Goal: Transaction & Acquisition: Purchase product/service

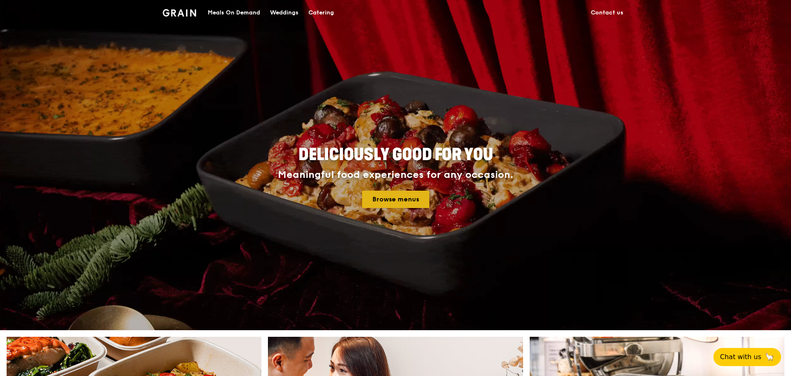
click at [406, 194] on link "Browse menus" at bounding box center [395, 199] width 67 height 17
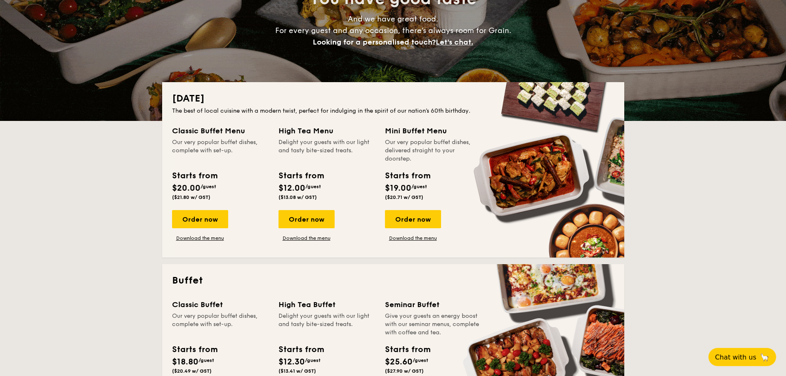
scroll to position [220, 0]
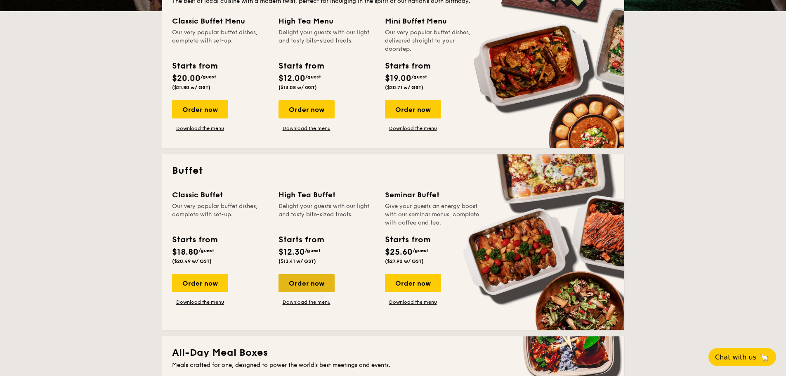
click at [294, 287] on div "Order now" at bounding box center [307, 283] width 56 height 18
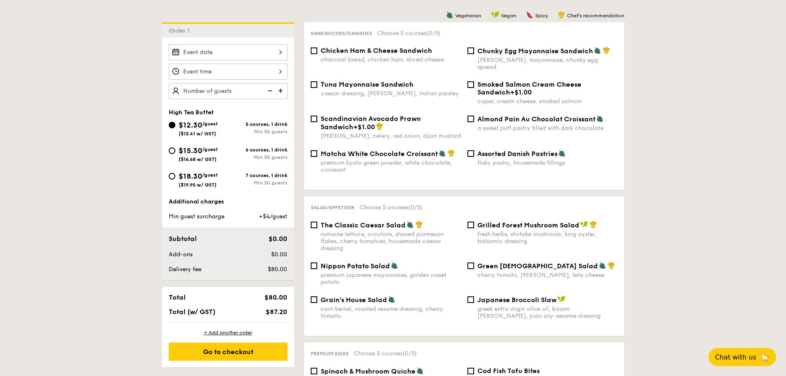
scroll to position [220, 0]
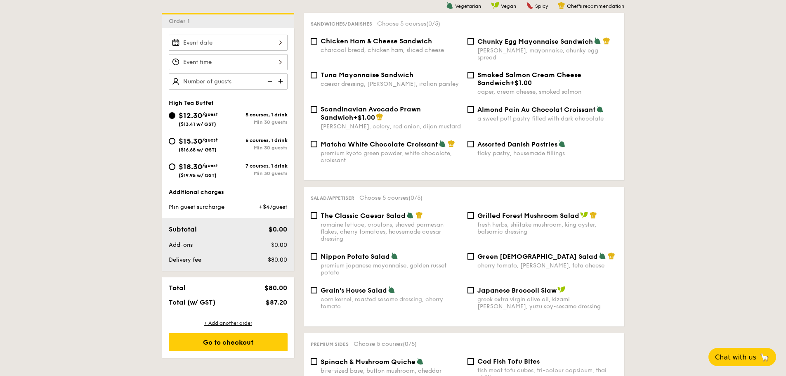
click at [167, 146] on div "$15.30 /guest ($16.68 w/ GST) 6 courses, 1 drink Min 30 guests" at bounding box center [227, 146] width 125 height 22
click at [208, 144] on div "$15.30 /guest ($16.68 w/ GST)" at bounding box center [198, 143] width 39 height 17
click at [175, 144] on input "$15.30 /guest ($16.68 w/ GST) 6 courses, 1 drink Min 30 guests" at bounding box center [172, 141] width 7 height 7
radio input "true"
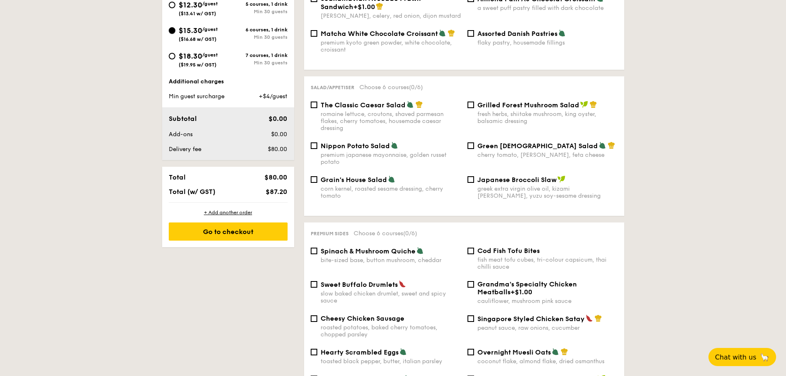
scroll to position [330, 0]
click at [196, 60] on span "$18.30" at bounding box center [191, 56] width 24 height 9
click at [175, 60] on input "$18.30 /guest ($19.95 w/ GST) 7 courses, 1 drink Min 30 guests" at bounding box center [172, 56] width 7 height 7
radio input "true"
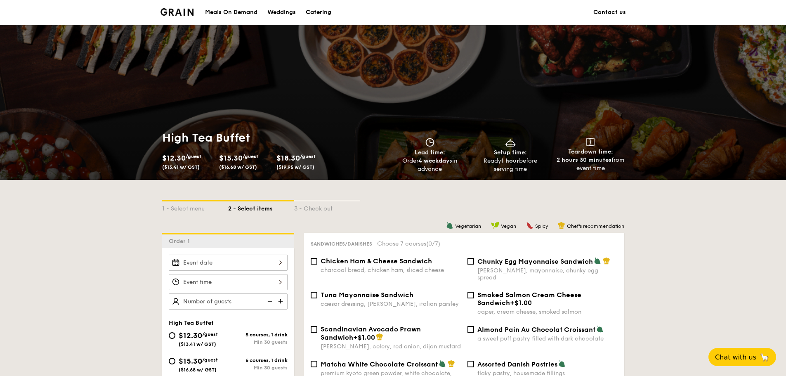
scroll to position [110, 0]
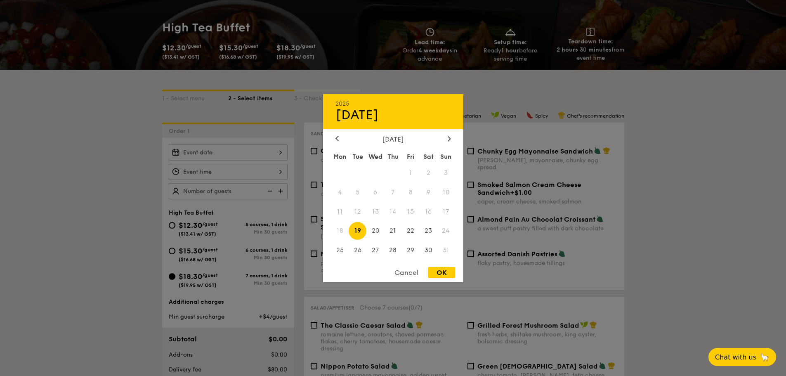
click at [222, 158] on div "2025 Aug [DATE] Tue Wed Thu Fri Sat Sun 1 2 3 4 5 6 7 8 9 10 11 12 13 14 15 16 …" at bounding box center [228, 152] width 119 height 16
click at [452, 143] on div "[DATE] Mon Tue Wed Thu Fri Sat Sun 1 2 3 4 5 6 7 8 9 10 11 12 13 14 15 16 17 18…" at bounding box center [393, 197] width 140 height 125
click at [451, 140] on icon at bounding box center [449, 138] width 3 height 5
click at [445, 137] on div at bounding box center [445, 137] width 0 height 0
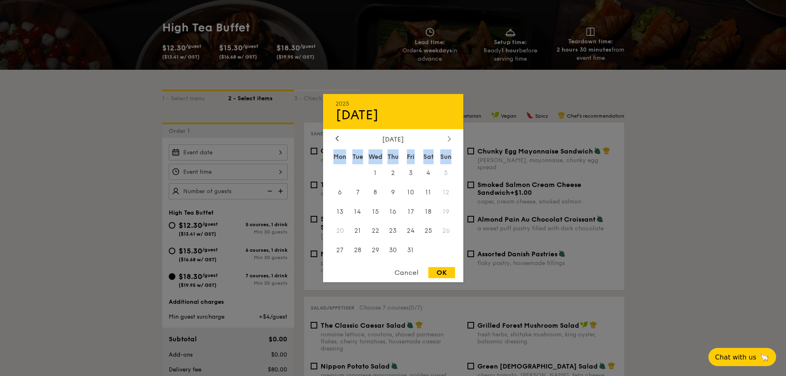
click at [451, 140] on icon at bounding box center [449, 138] width 3 height 5
click at [383, 265] on div "2025 Aug [DATE] Tue Wed Thu Fri Sat Sun 1 2 3 4 5 6 7 8 9 10 11 12 13 14 15 16 …" at bounding box center [393, 188] width 140 height 188
click at [447, 212] on span "16" at bounding box center [446, 212] width 18 height 18
click at [428, 213] on span "15" at bounding box center [429, 212] width 18 height 18
click at [447, 213] on span "16" at bounding box center [446, 212] width 18 height 18
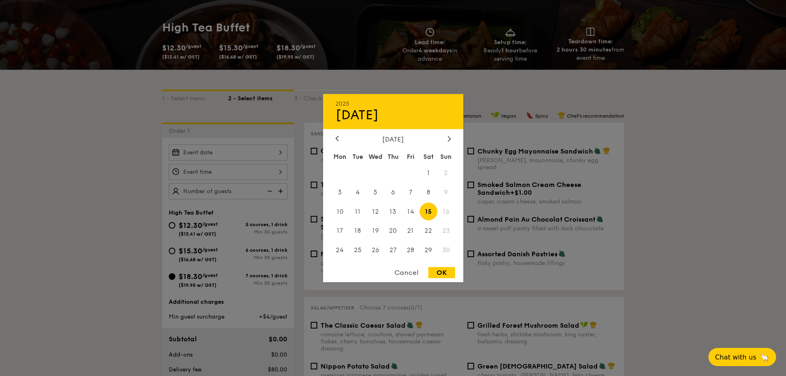
click at [157, 245] on div at bounding box center [393, 188] width 786 height 376
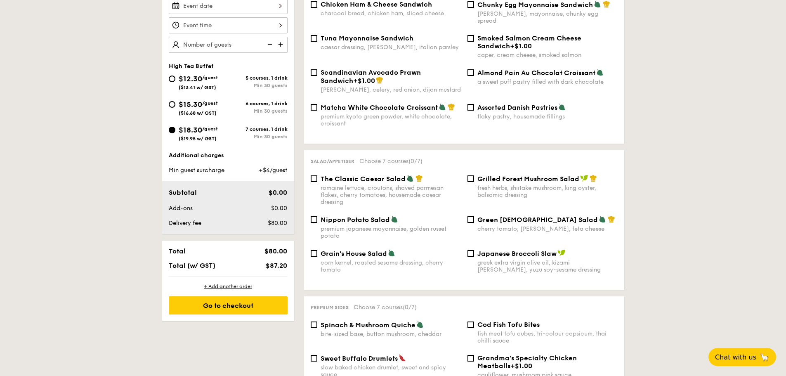
scroll to position [220, 0]
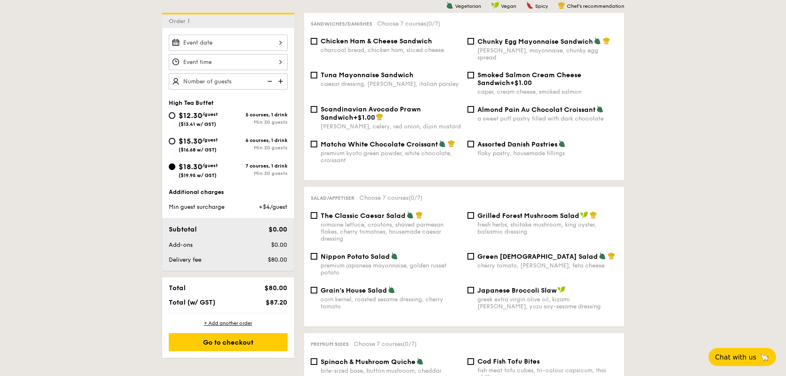
click at [215, 66] on div at bounding box center [228, 62] width 119 height 16
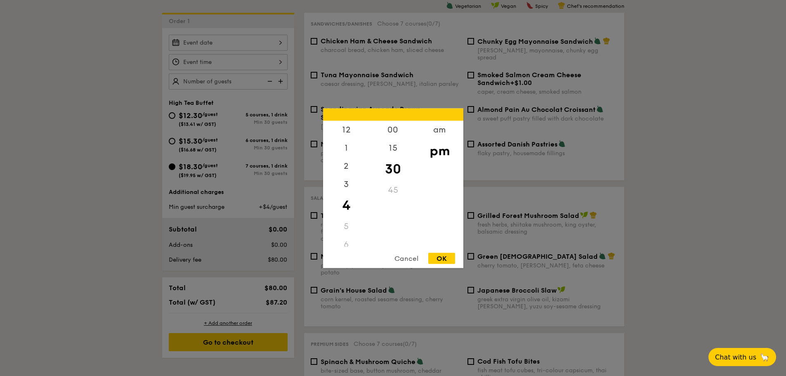
click at [16, 104] on div at bounding box center [393, 188] width 786 height 376
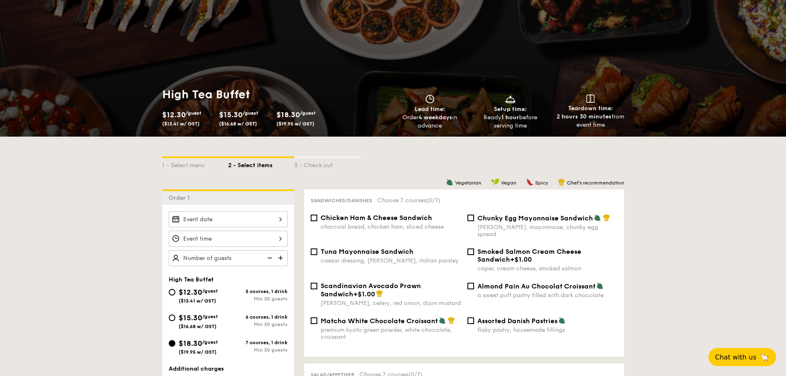
scroll to position [0, 0]
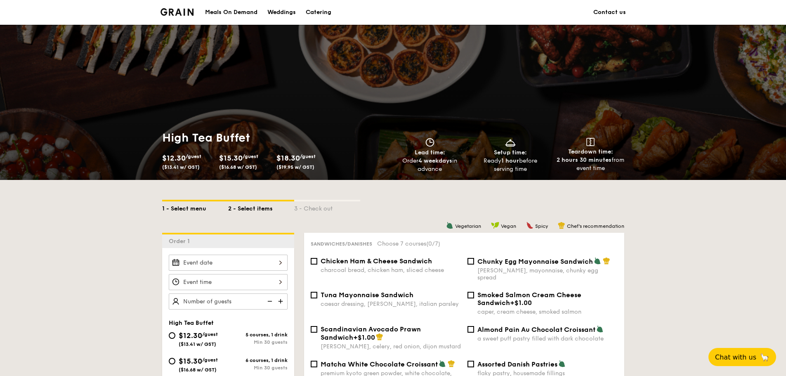
click at [194, 206] on div "1 - Select menu" at bounding box center [195, 207] width 66 height 12
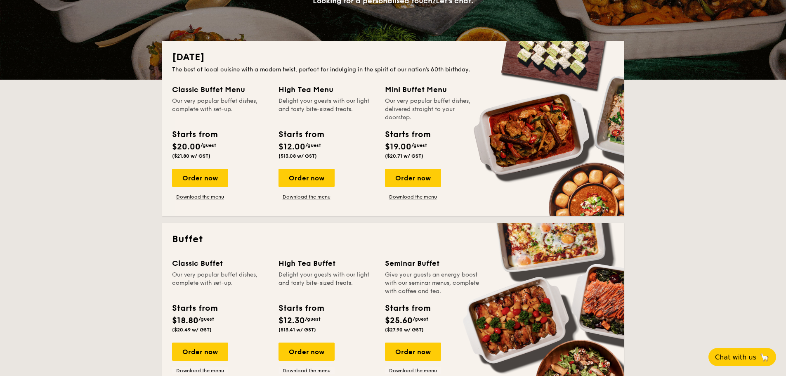
scroll to position [220, 0]
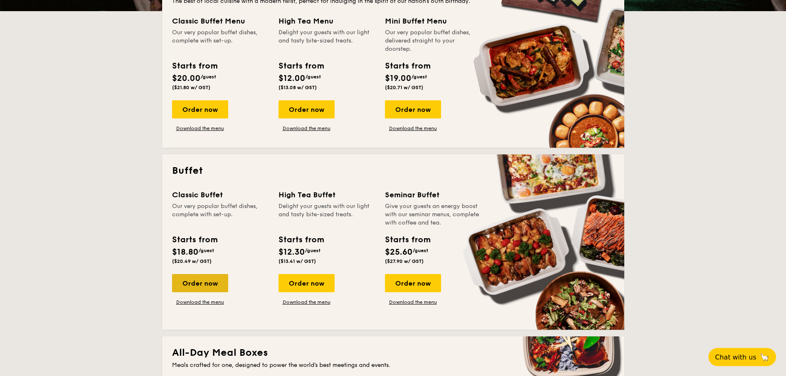
click at [217, 280] on div "Order now" at bounding box center [200, 283] width 56 height 18
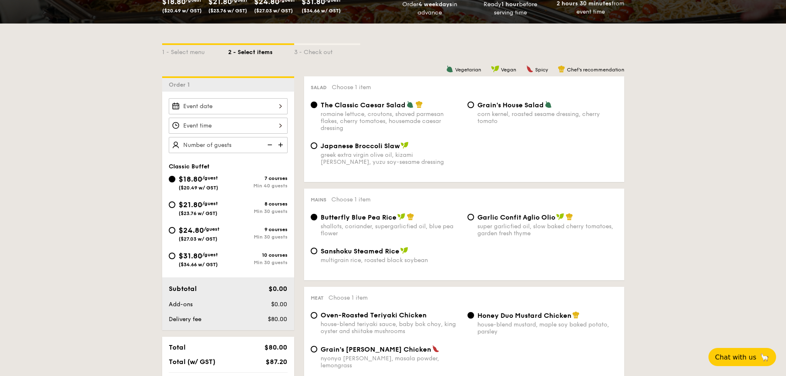
scroll to position [220, 0]
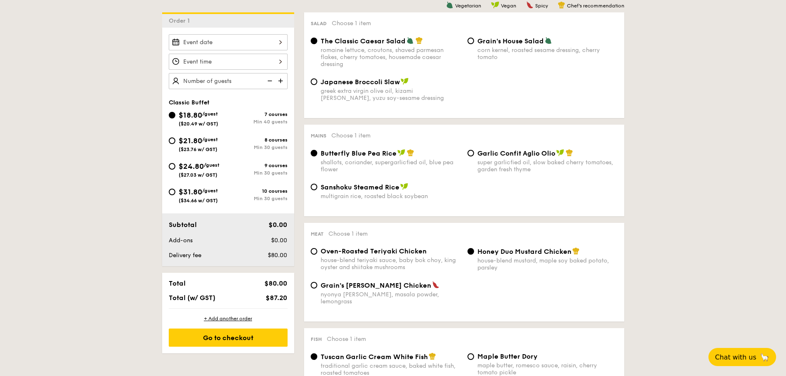
click at [274, 48] on div at bounding box center [228, 42] width 119 height 16
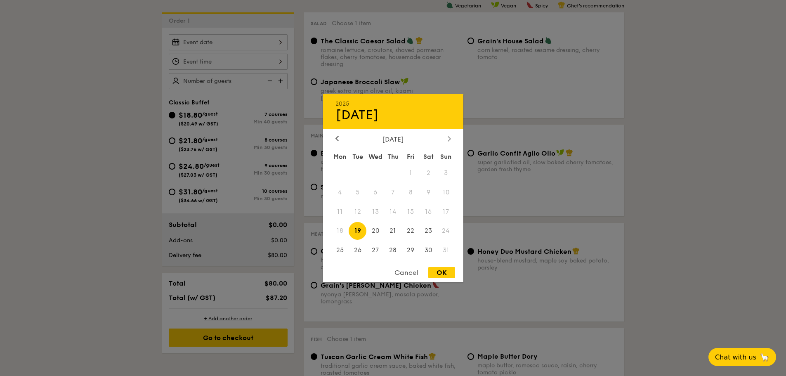
click at [449, 137] on icon at bounding box center [449, 138] width 2 height 5
click at [448, 212] on span "16" at bounding box center [446, 212] width 18 height 18
click at [119, 118] on div at bounding box center [393, 188] width 786 height 376
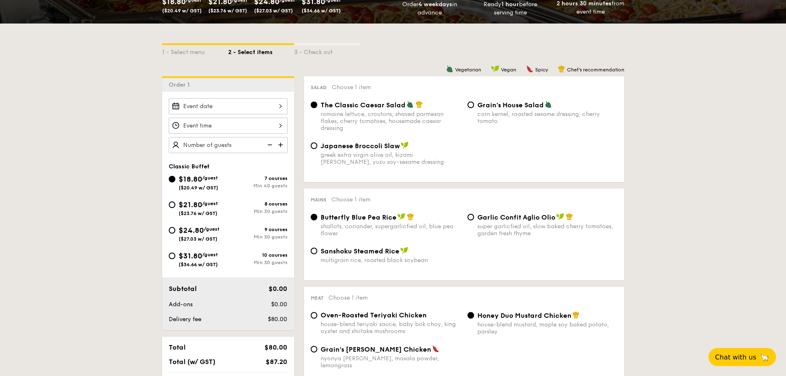
scroll to position [220, 0]
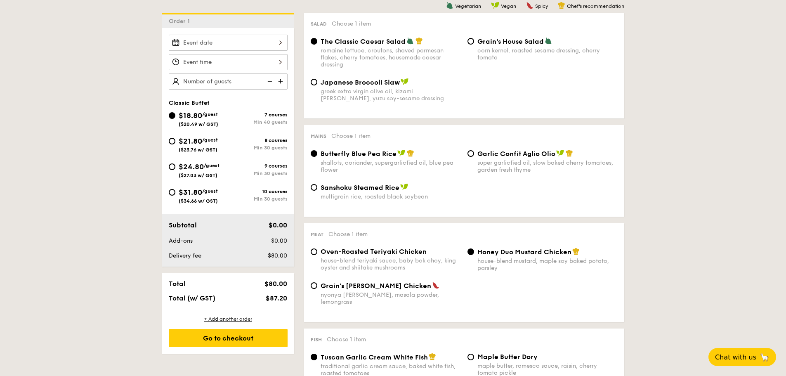
click at [199, 199] on span "($34.66 w/ GST)" at bounding box center [198, 201] width 39 height 6
click at [175, 196] on input "$31.80 /guest ($34.66 w/ GST) 10 courses Min 30 guests" at bounding box center [172, 192] width 7 height 7
radio input "true"
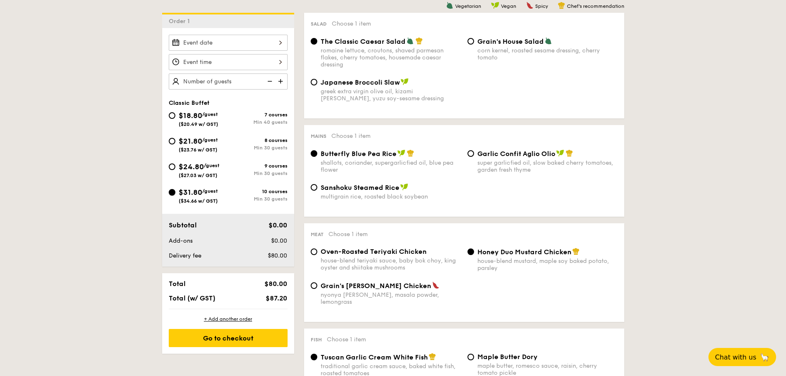
radio input "true"
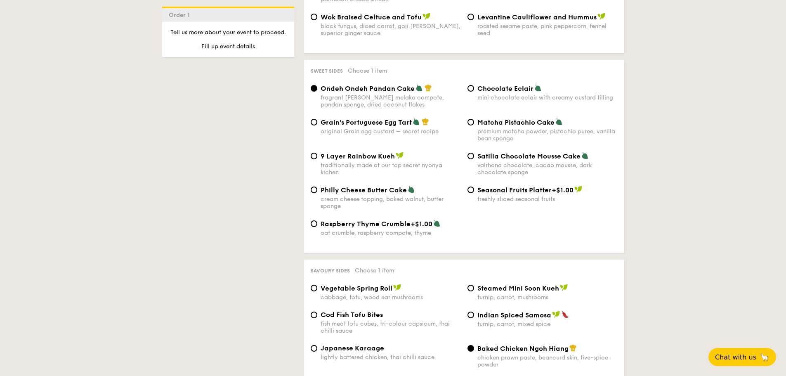
scroll to position [1210, 0]
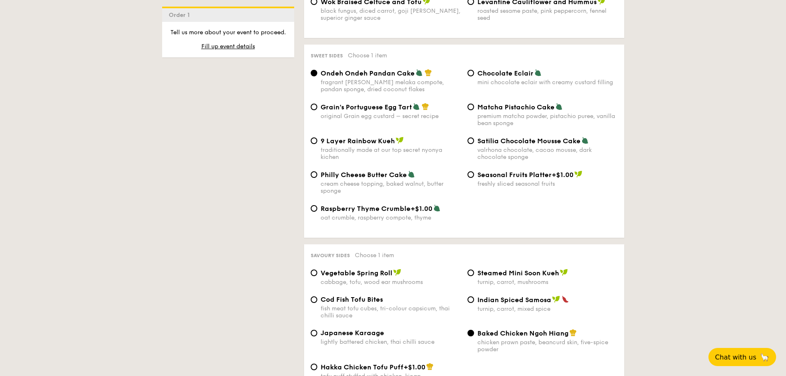
drag, startPoint x: 646, startPoint y: 229, endPoint x: 671, endPoint y: 291, distance: 66.1
click at [671, 291] on div "1 - Select menu 2 - Select items 3 - Check out Order 1 Classic Buffet $18.80 /g…" at bounding box center [393, 72] width 786 height 2206
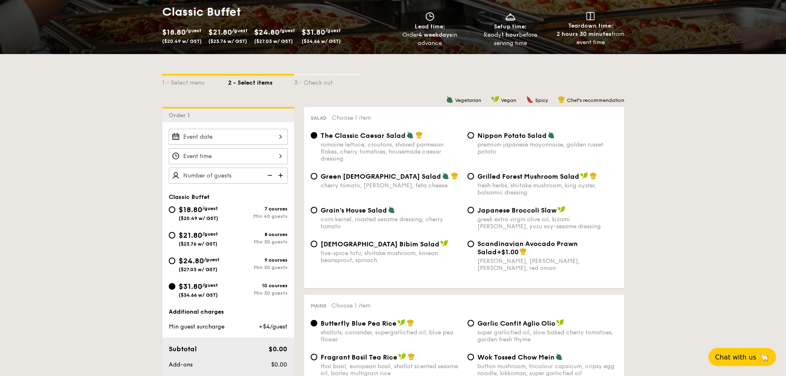
scroll to position [110, 0]
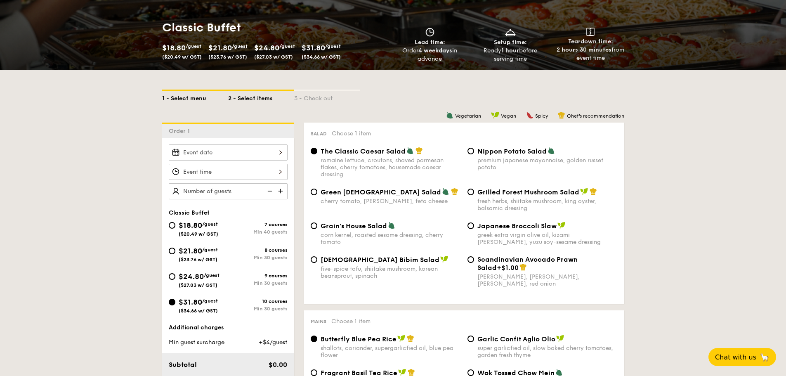
click at [195, 95] on div "1 - Select menu" at bounding box center [195, 97] width 66 height 12
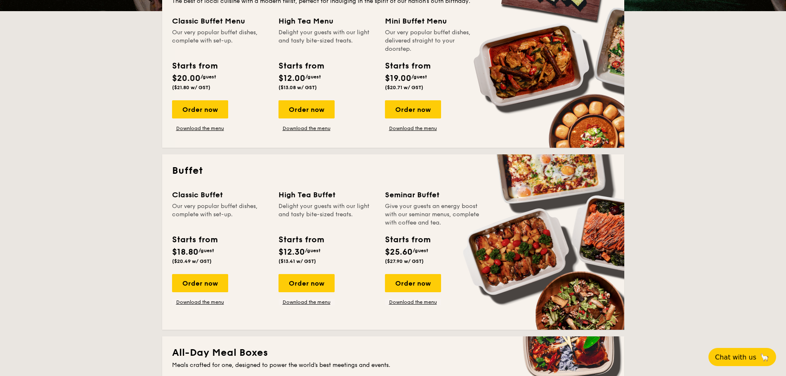
scroll to position [330, 0]
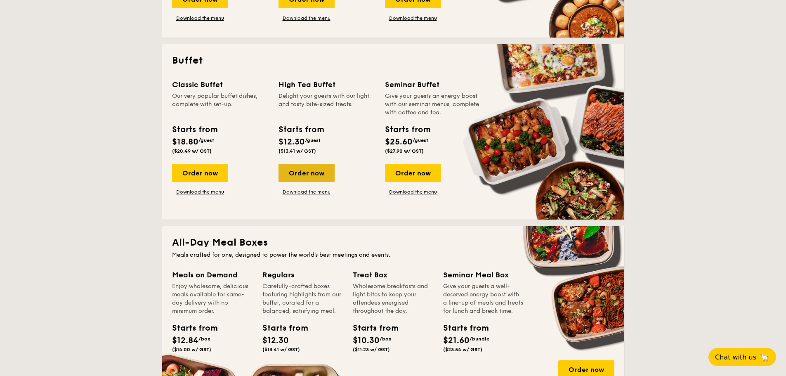
click at [300, 178] on div "Order now" at bounding box center [307, 173] width 56 height 18
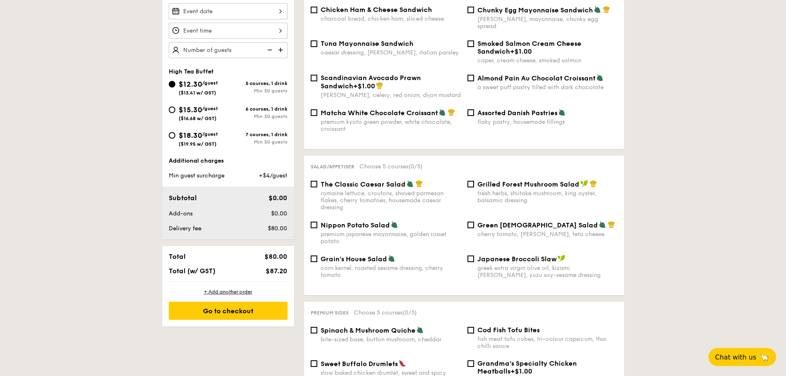
scroll to position [220, 0]
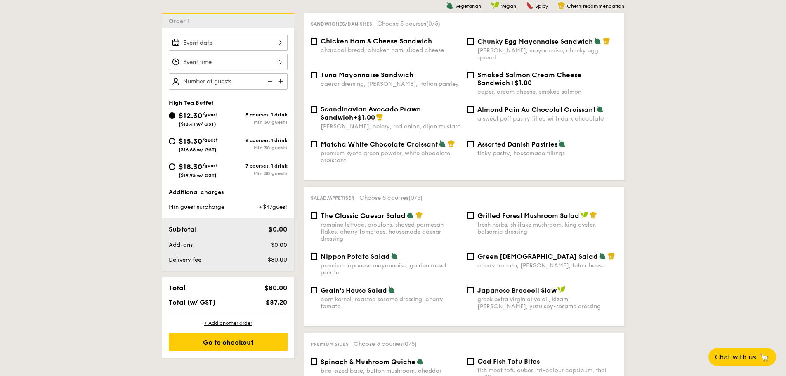
click at [278, 83] on img at bounding box center [281, 81] width 12 height 16
click at [281, 83] on img at bounding box center [281, 81] width 12 height 16
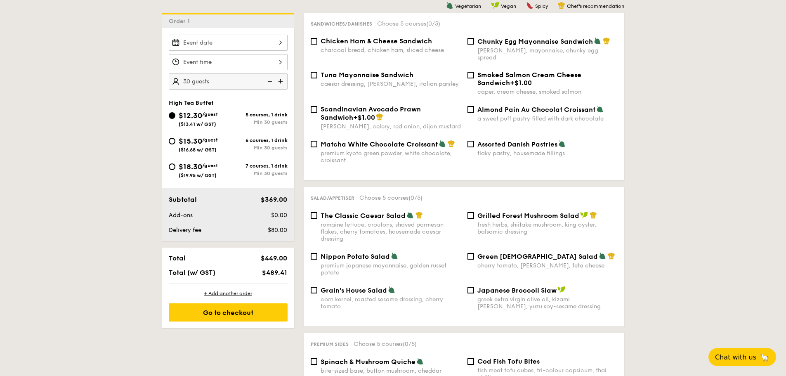
click at [281, 83] on img at bounding box center [281, 81] width 12 height 16
type input "50 guests"
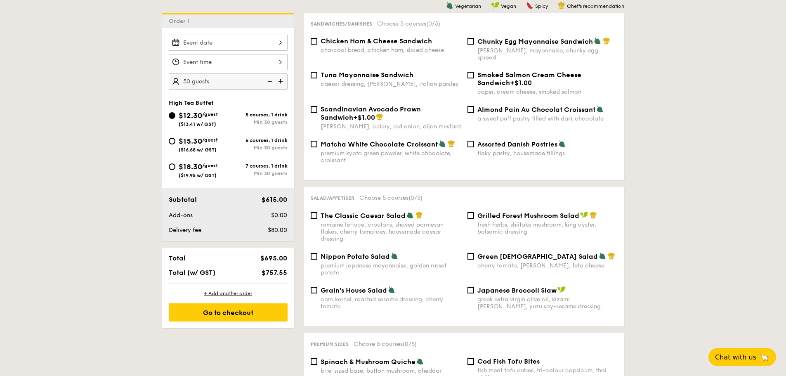
click at [200, 177] on span "($19.95 w/ GST)" at bounding box center [198, 176] width 38 height 6
click at [175, 170] on input "$18.30 /guest ($19.95 w/ GST) 7 courses, 1 drink Min 30 guests" at bounding box center [172, 166] width 7 height 7
radio input "true"
click at [181, 142] on span "$15.30" at bounding box center [191, 141] width 24 height 9
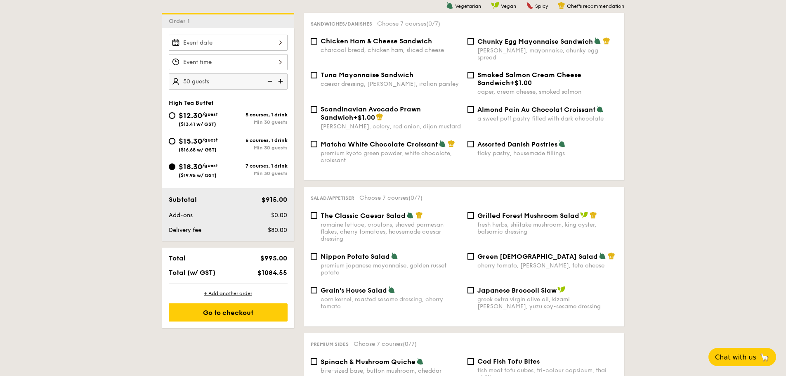
click at [175, 142] on input "$15.30 /guest ($16.68 w/ GST) 6 courses, 1 drink Min 30 guests" at bounding box center [172, 141] width 7 height 7
radio input "true"
click at [422, 142] on div "Matcha White Chocolate Croissant premium kyoto green powder, white chocolate, c…" at bounding box center [391, 152] width 140 height 24
click at [317, 142] on input "Matcha White Chocolate Croissant premium kyoto green powder, white chocolate, c…" at bounding box center [314, 144] width 7 height 7
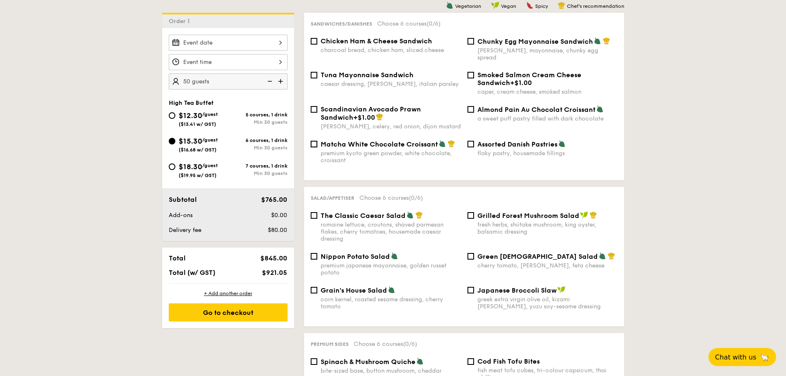
checkbox input "true"
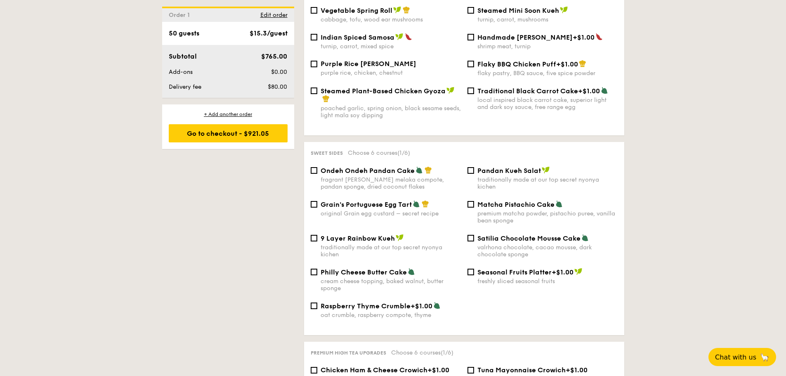
scroll to position [880, 0]
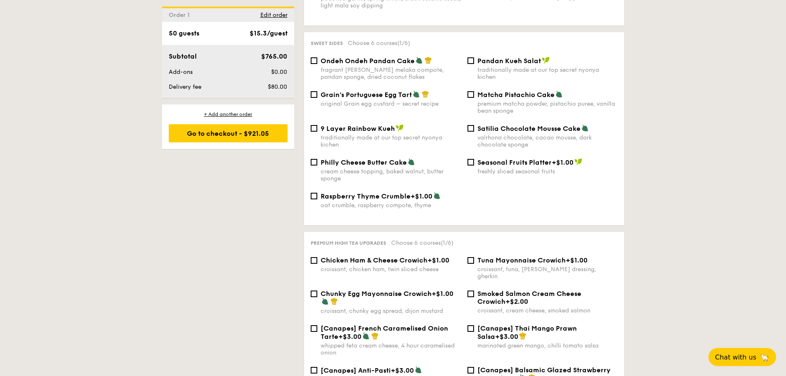
click at [538, 100] on div "premium matcha powder, pistachio puree, vanilla bean sponge" at bounding box center [548, 107] width 140 height 14
click at [474, 98] on input "Matcha Pistachio Cake premium matcha powder, pistachio puree, vanilla bean spon…" at bounding box center [471, 94] width 7 height 7
checkbox input "true"
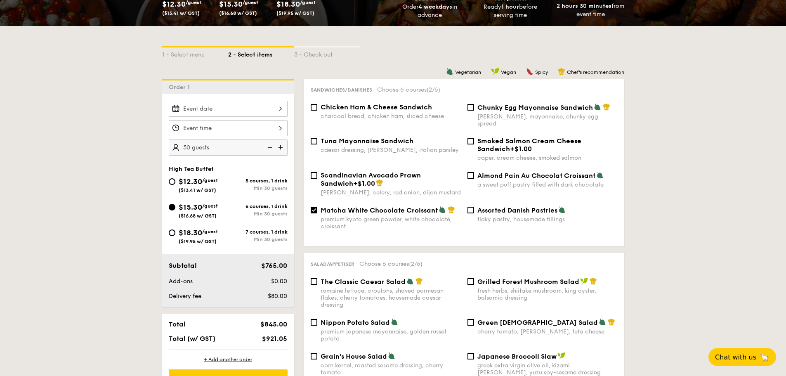
scroll to position [220, 0]
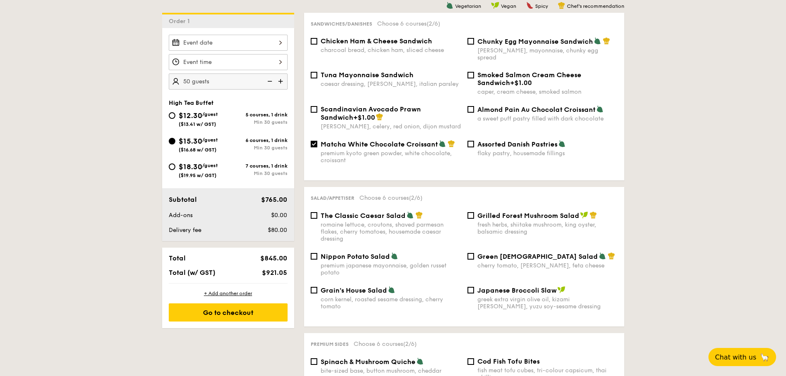
click at [191, 182] on div "$18.30 /guest ($19.95 w/ GST) 7 courses, 1 drink Min 30 guests" at bounding box center [227, 172] width 125 height 22
click at [194, 172] on div "$18.30 /guest ($19.95 w/ GST)" at bounding box center [198, 169] width 39 height 17
click at [175, 170] on input "$18.30 /guest ($19.95 w/ GST) 7 courses, 1 drink Min 30 guests" at bounding box center [172, 166] width 7 height 7
radio input "true"
checkbox input "false"
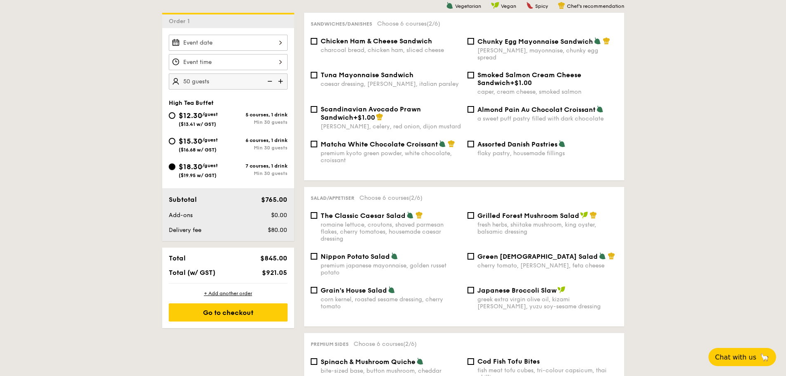
checkbox input "false"
radio input "true"
